Goal: Information Seeking & Learning: Learn about a topic

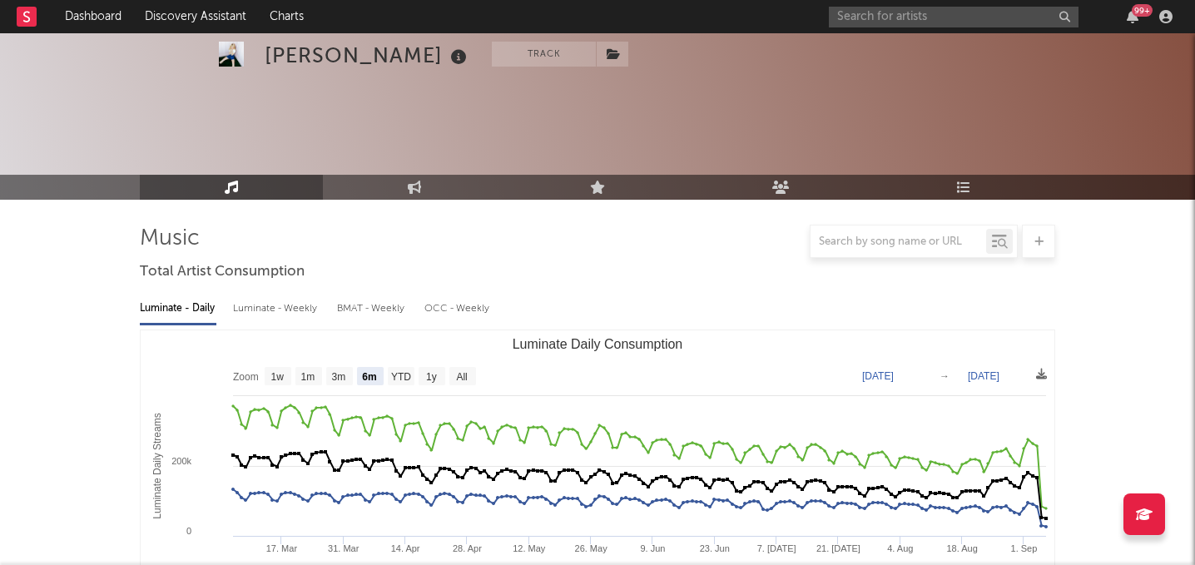
select select "6m"
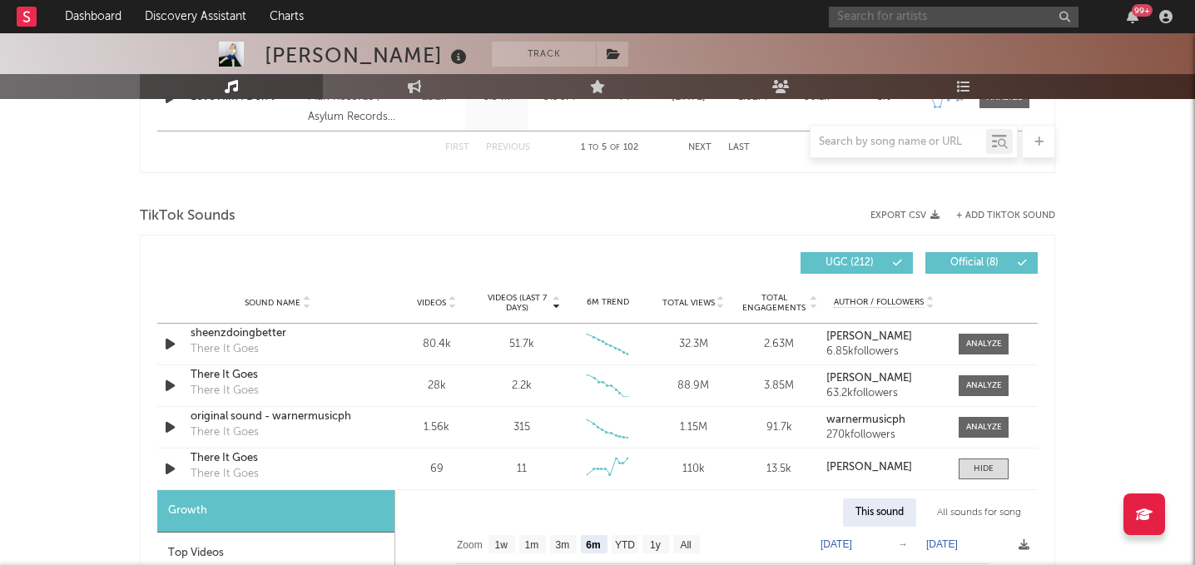
click at [878, 11] on input "text" at bounding box center [954, 17] width 250 height 21
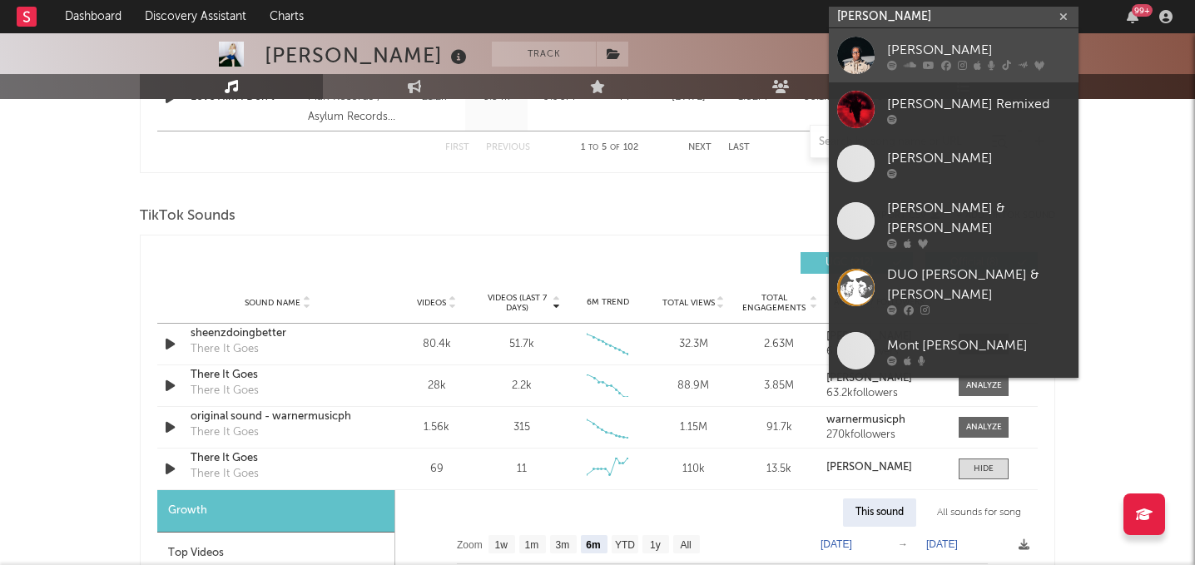
type input "[PERSON_NAME]"
click at [884, 51] on link "[PERSON_NAME]" at bounding box center [954, 55] width 250 height 54
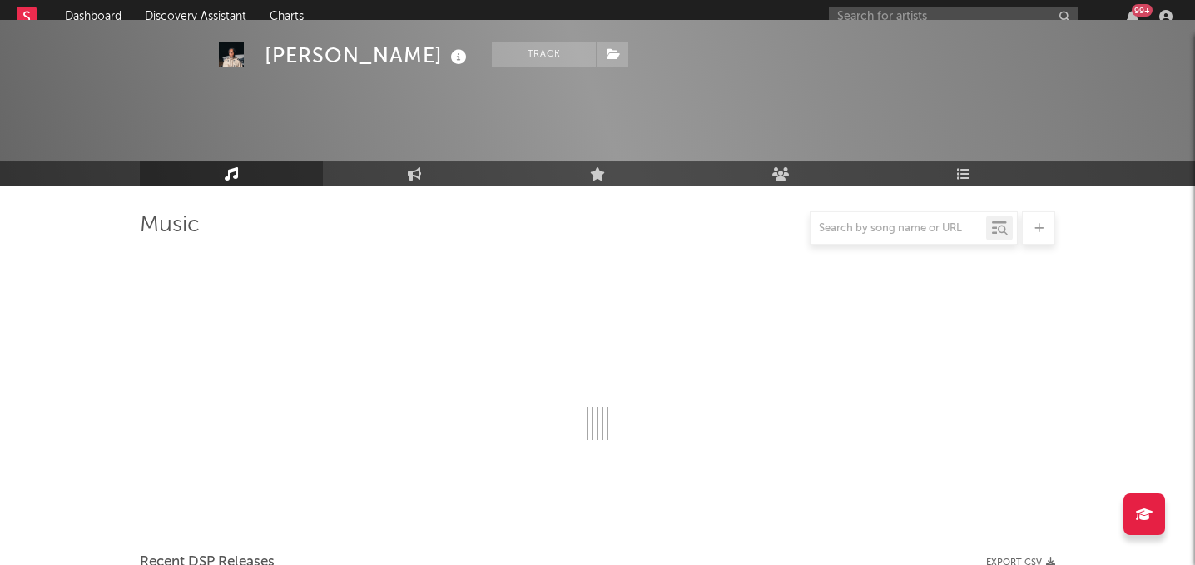
scroll to position [1034, 0]
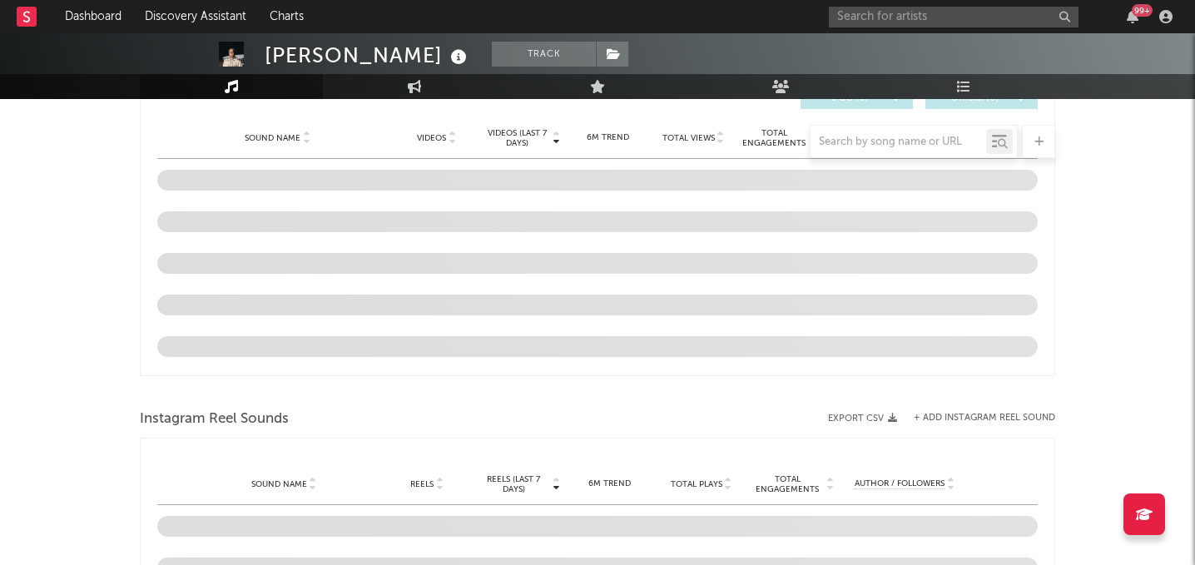
select select "6m"
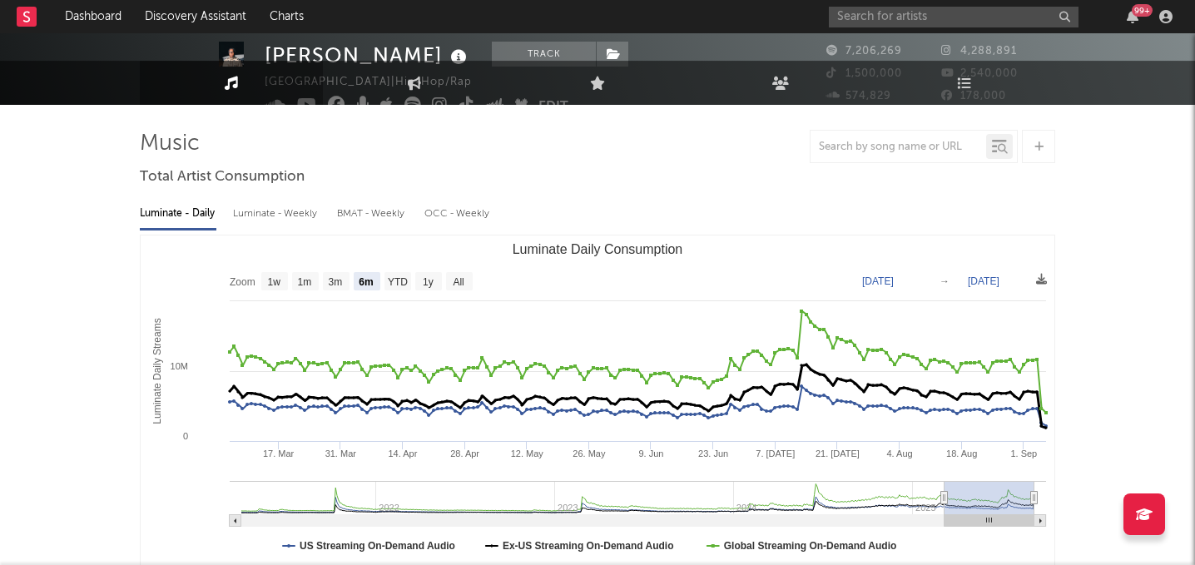
scroll to position [0, 0]
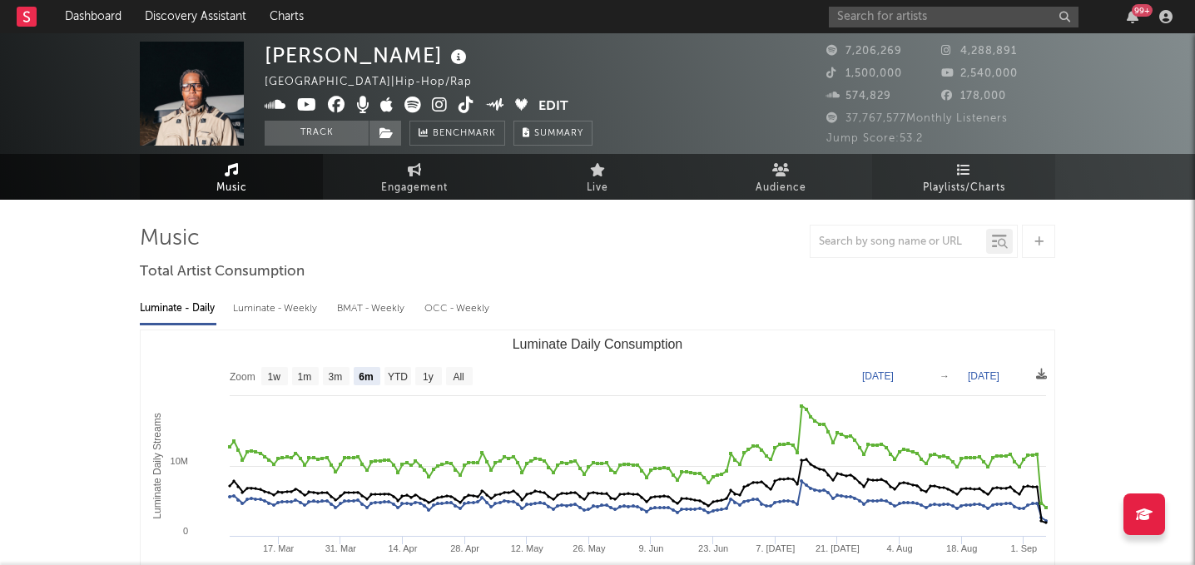
click at [982, 189] on span "Playlists/Charts" at bounding box center [964, 188] width 82 height 20
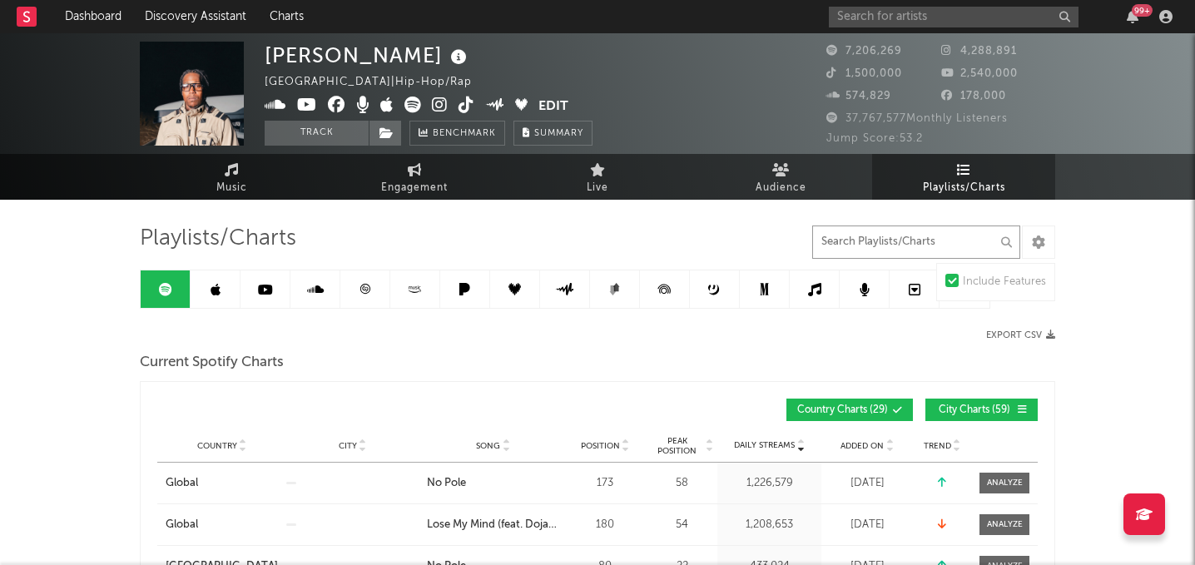
click at [860, 246] on input "text" at bounding box center [917, 242] width 208 height 33
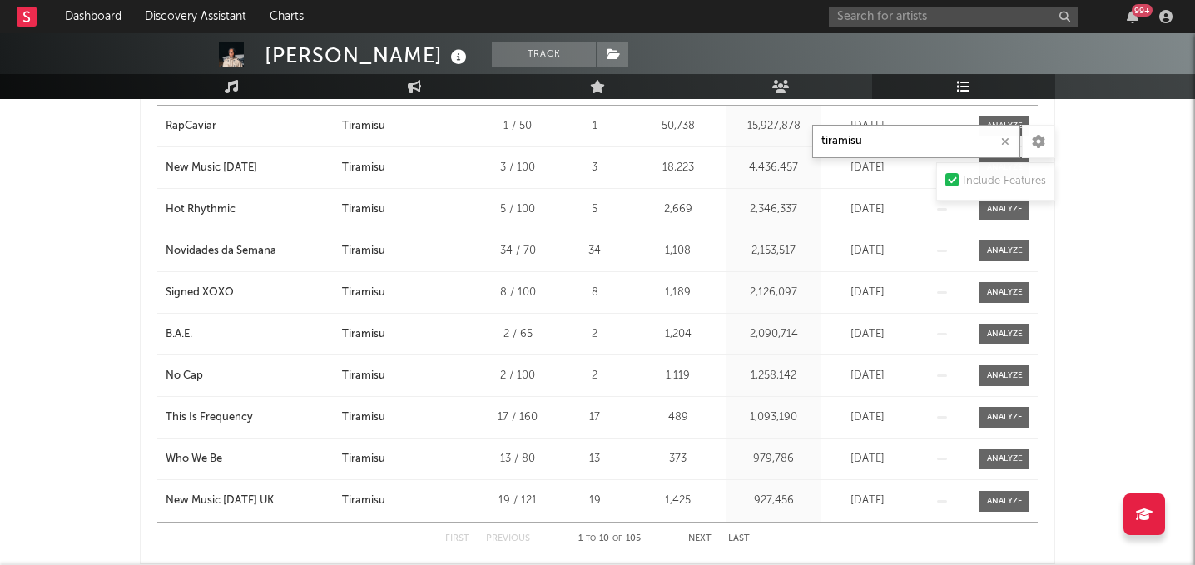
scroll to position [815, 0]
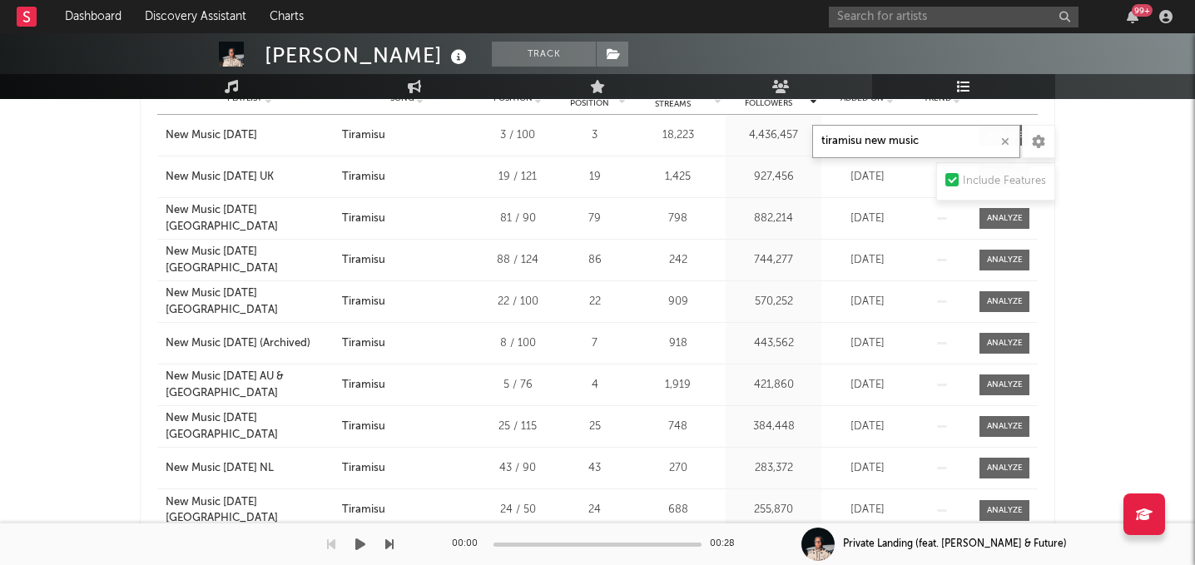
type input "tiramisu new music"
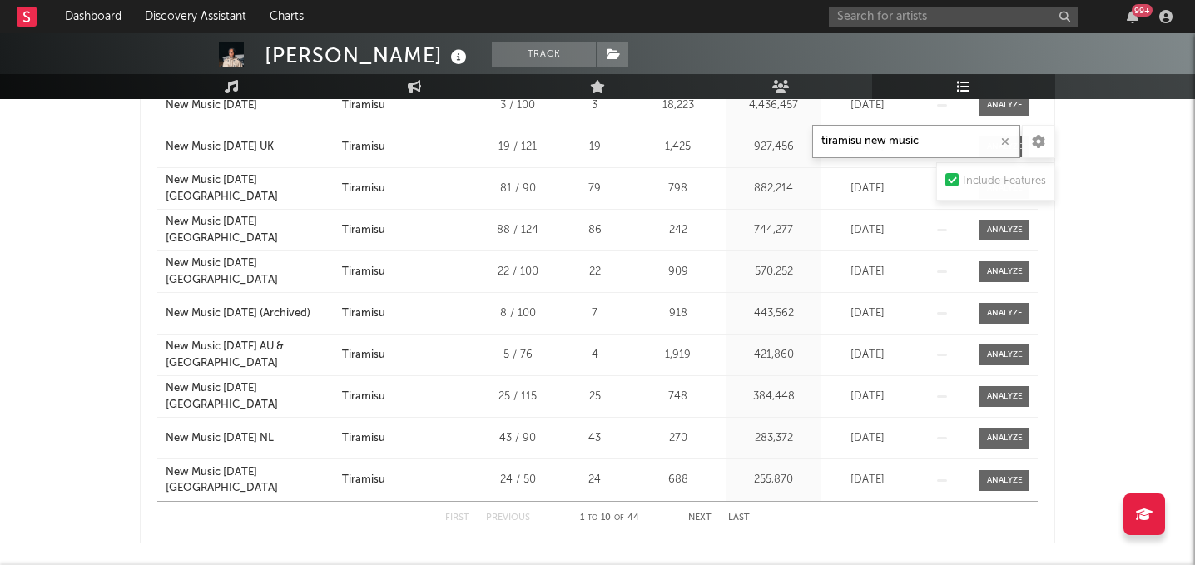
scroll to position [853, 0]
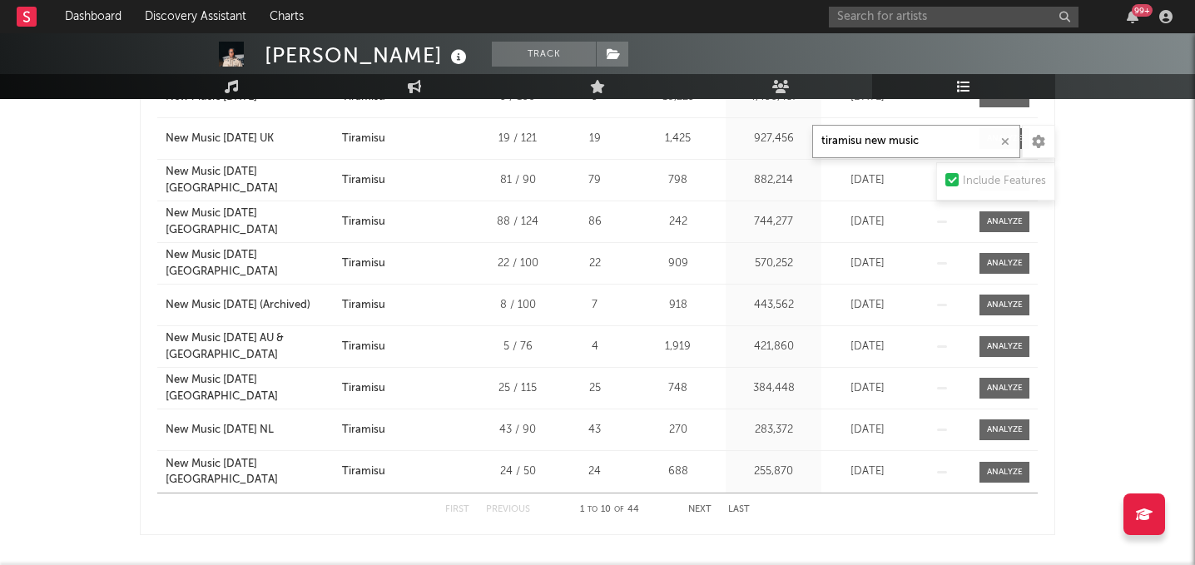
click at [698, 506] on button "Next" at bounding box center [699, 509] width 23 height 9
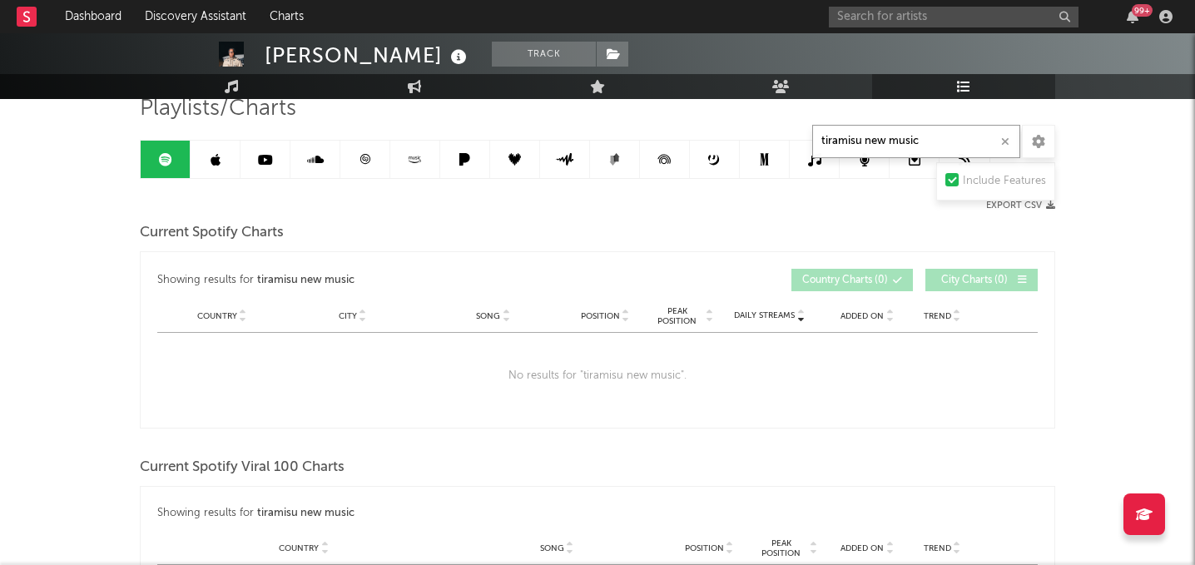
scroll to position [0, 0]
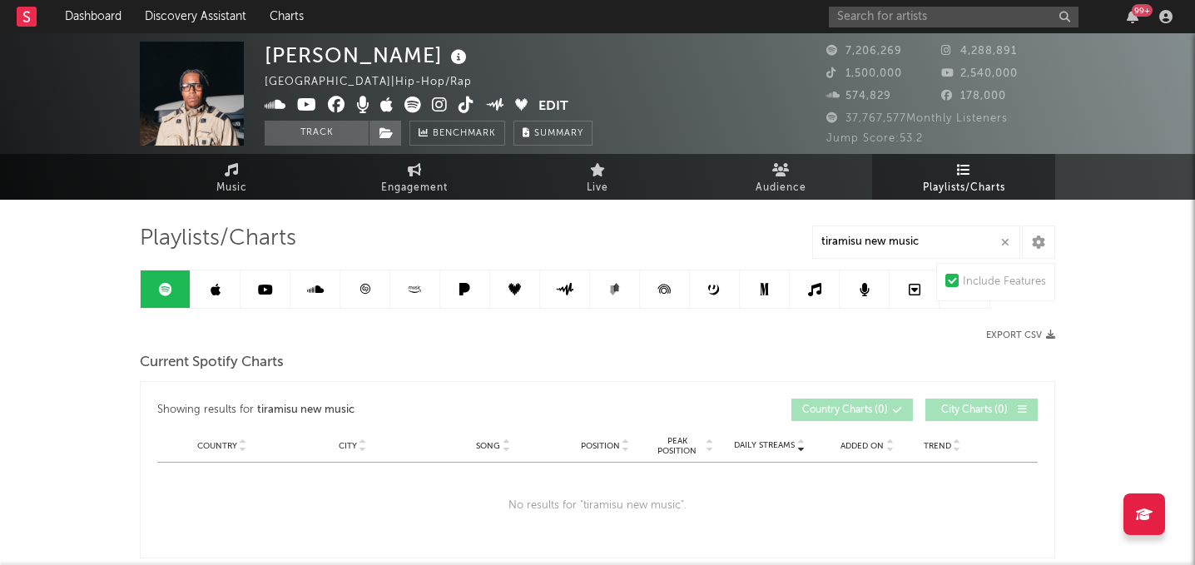
click at [263, 303] on link at bounding box center [266, 289] width 50 height 37
